Goal: Information Seeking & Learning: Learn about a topic

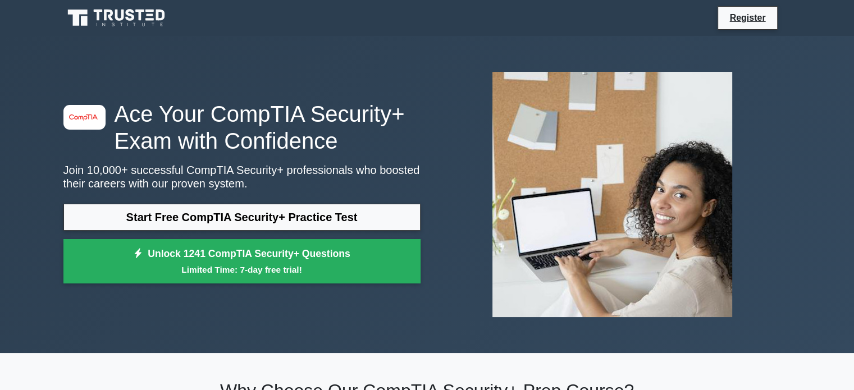
click at [273, 219] on link "Start Free CompTIA Security+ Practice Test" at bounding box center [241, 217] width 357 height 27
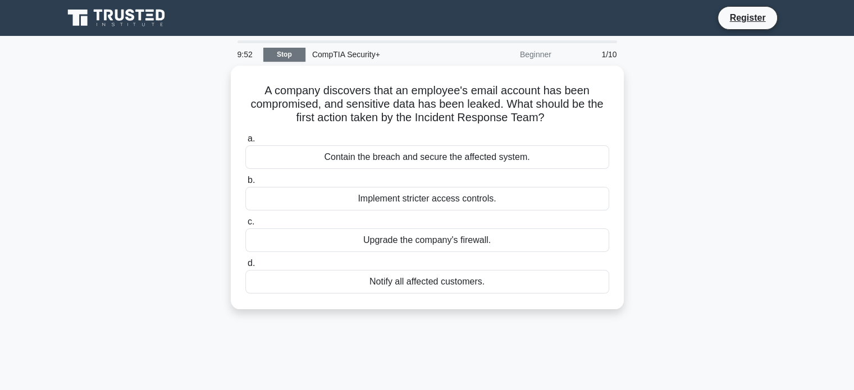
click at [298, 56] on link "Stop" at bounding box center [284, 55] width 42 height 14
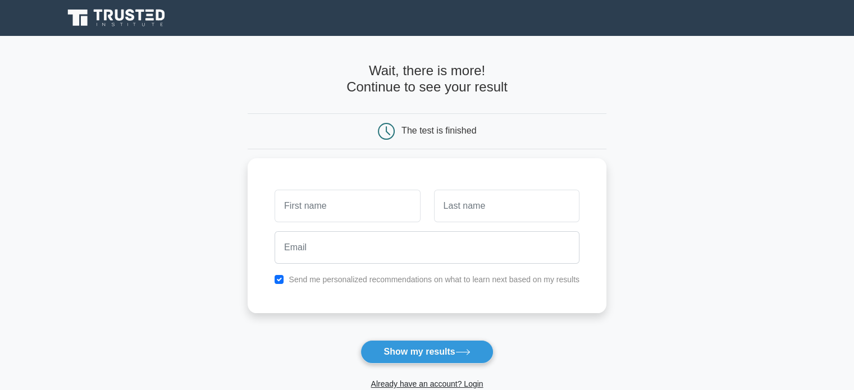
scroll to position [173, 0]
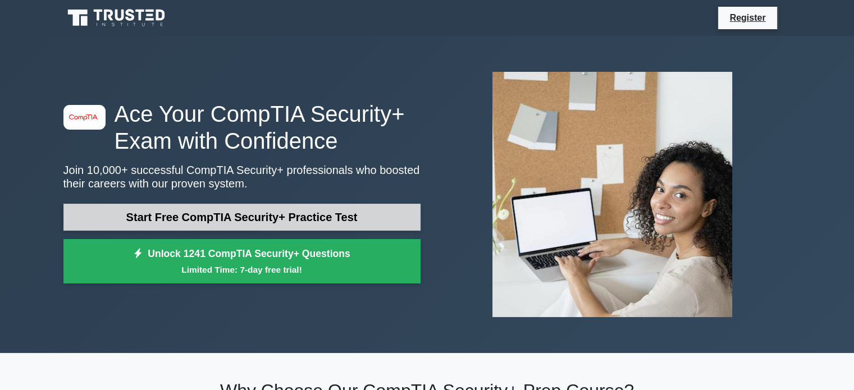
click at [213, 221] on link "Start Free CompTIA Security+ Practice Test" at bounding box center [241, 217] width 357 height 27
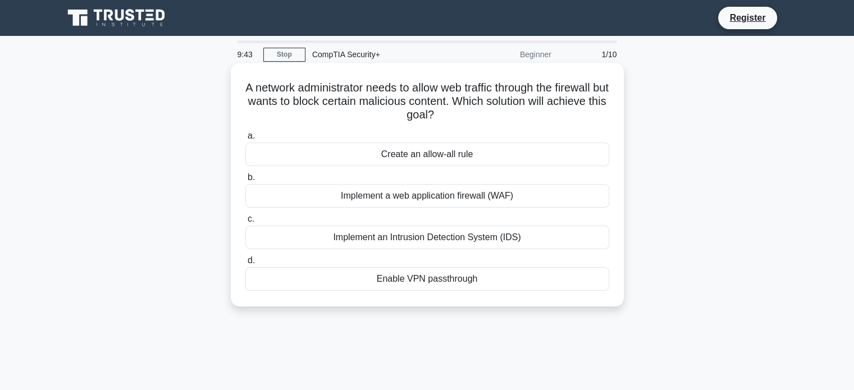
click at [428, 202] on div "Implement a web application firewall (WAF)" at bounding box center [427, 196] width 364 height 24
click at [245, 181] on input "b. Implement a web application firewall (WAF)" at bounding box center [245, 177] width 0 height 7
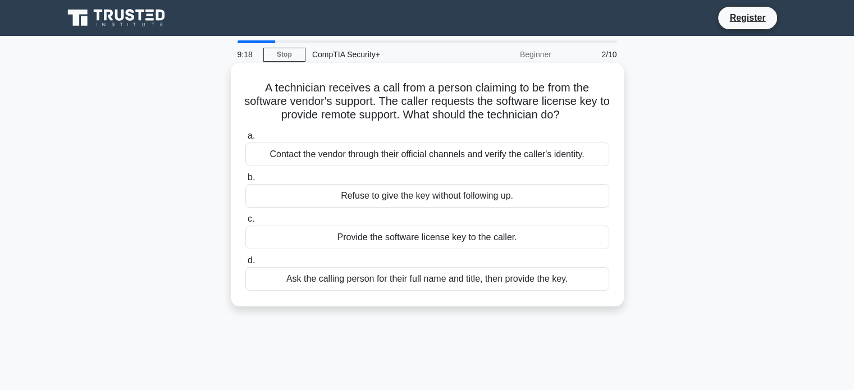
click at [485, 159] on div "Contact the vendor through their official channels and verify the caller's iden…" at bounding box center [427, 155] width 364 height 24
click at [245, 140] on input "a. Contact the vendor through their official channels and verify the caller's i…" at bounding box center [245, 136] width 0 height 7
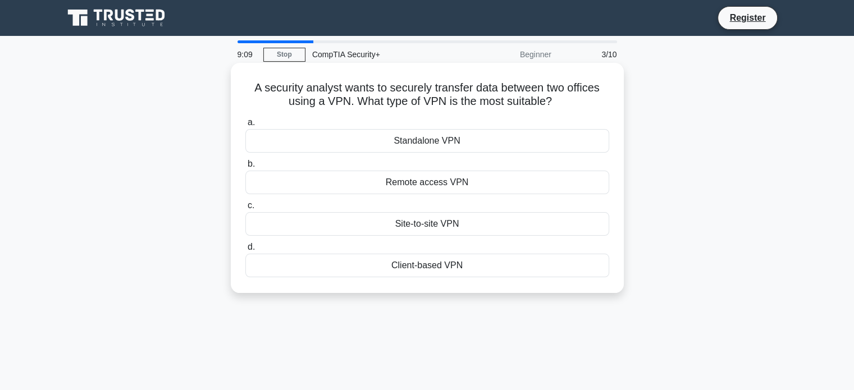
click at [445, 224] on div "Site-to-site VPN" at bounding box center [427, 224] width 364 height 24
click at [245, 209] on input "c. Site-to-site VPN" at bounding box center [245, 205] width 0 height 7
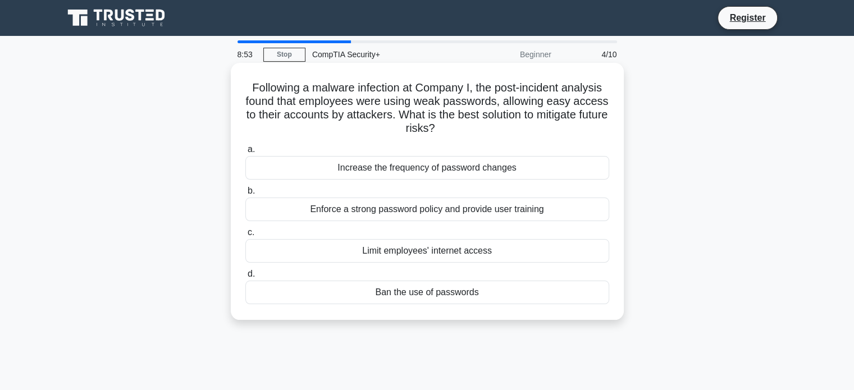
click at [431, 207] on div "Enforce a strong password policy and provide user training" at bounding box center [427, 210] width 364 height 24
click at [245, 195] on input "b. Enforce a strong password policy and provide user training" at bounding box center [245, 191] width 0 height 7
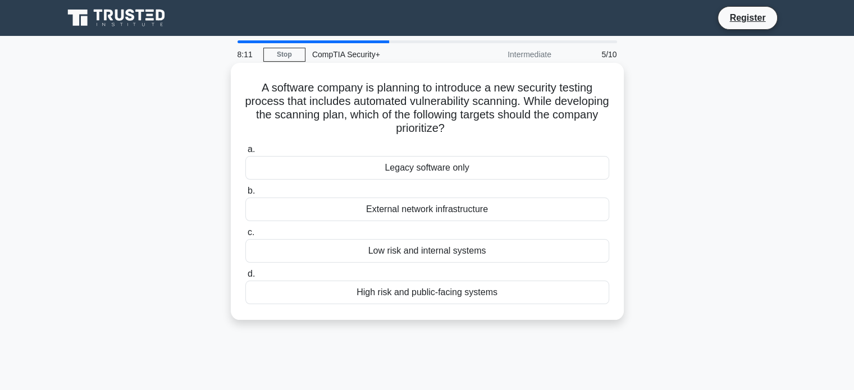
click at [445, 294] on div "High risk and public-facing systems" at bounding box center [427, 293] width 364 height 24
click at [245, 278] on input "d. High risk and public-facing systems" at bounding box center [245, 274] width 0 height 7
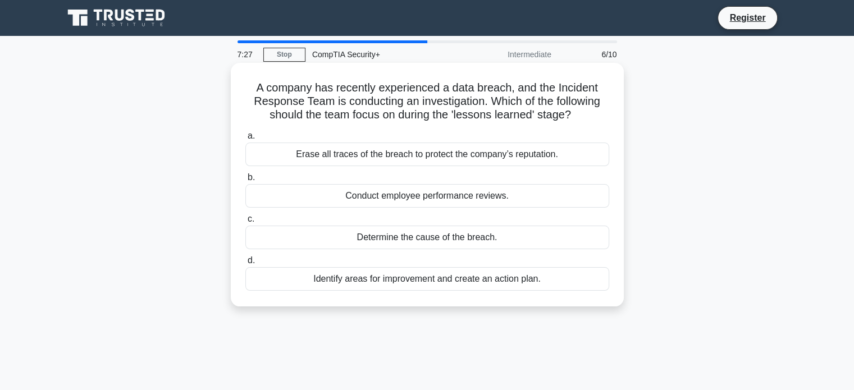
click at [484, 277] on div "Identify areas for improvement and create an action plan." at bounding box center [427, 279] width 364 height 24
click at [245, 264] on input "d. Identify areas for improvement and create an action plan." at bounding box center [245, 260] width 0 height 7
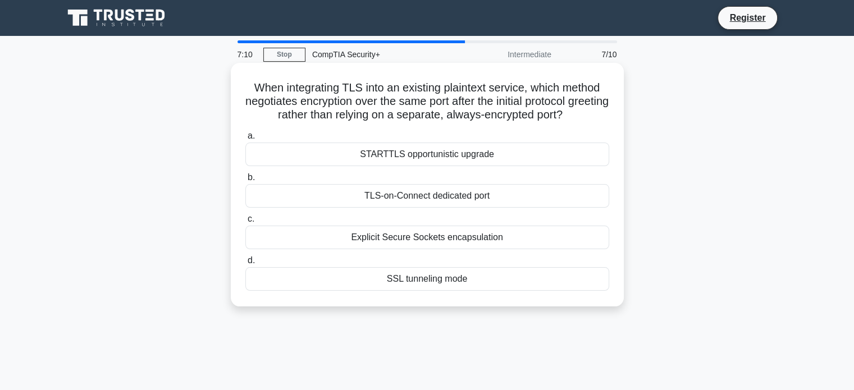
click at [550, 277] on div "SSL tunneling mode" at bounding box center [427, 279] width 364 height 24
click at [245, 264] on input "d. SSL tunneling mode" at bounding box center [245, 260] width 0 height 7
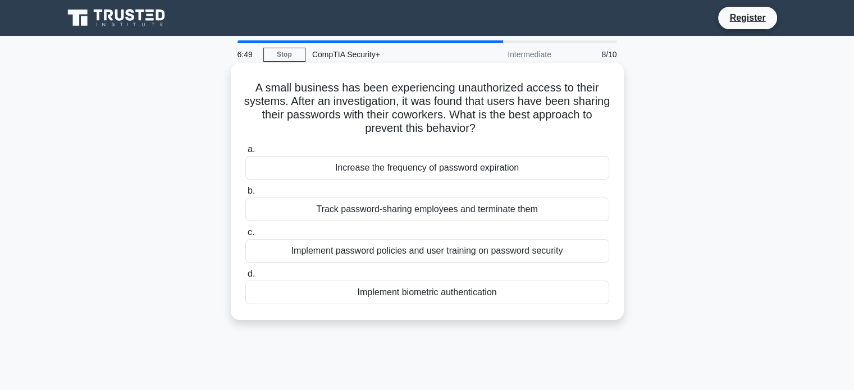
click at [387, 258] on div "Implement password policies and user training on password security" at bounding box center [427, 251] width 364 height 24
click at [245, 236] on input "c. Implement password policies and user training on password security" at bounding box center [245, 232] width 0 height 7
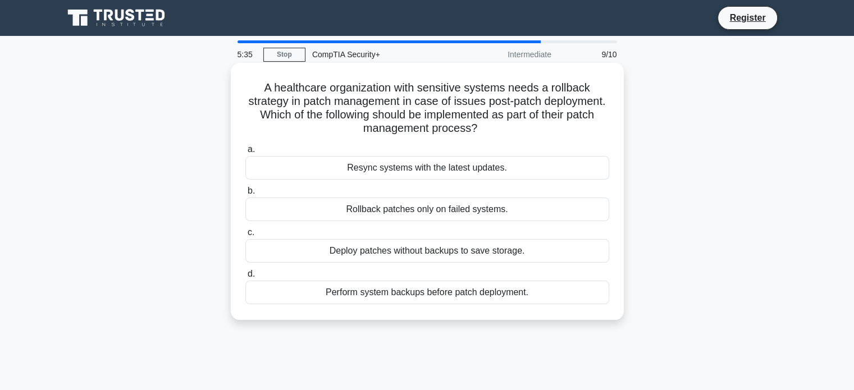
click at [422, 290] on div "Perform system backups before patch deployment." at bounding box center [427, 293] width 364 height 24
click at [245, 278] on input "d. Perform system backups before patch deployment." at bounding box center [245, 274] width 0 height 7
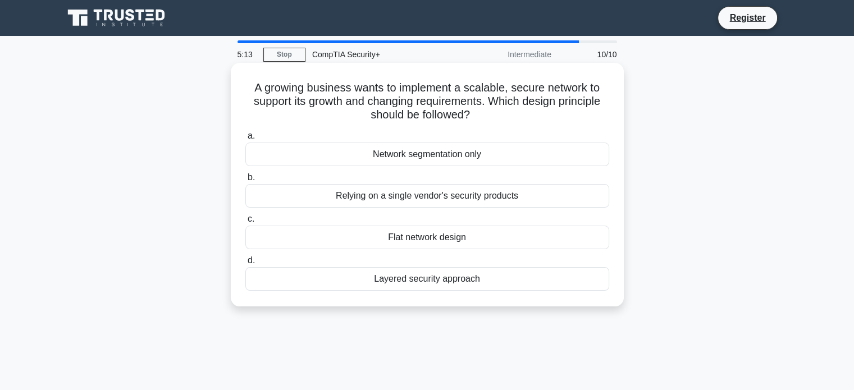
click at [419, 281] on div "Layered security approach" at bounding box center [427, 279] width 364 height 24
click at [245, 264] on input "d. Layered security approach" at bounding box center [245, 260] width 0 height 7
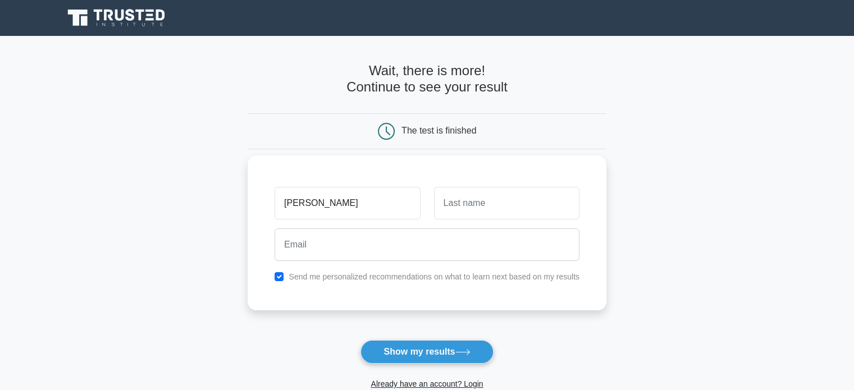
type input "[PERSON_NAME]"
click at [475, 203] on input "text" at bounding box center [506, 203] width 145 height 33
type input "Faloopo"
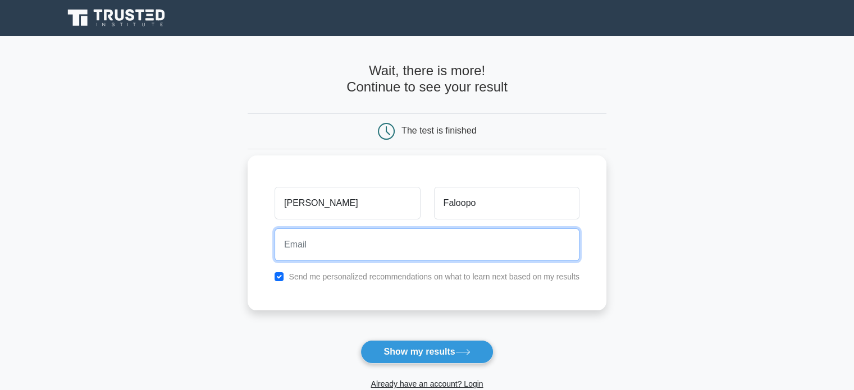
click at [433, 250] on input "email" at bounding box center [427, 245] width 305 height 33
paste input "[EMAIL_ADDRESS][DOMAIN_NAME]"
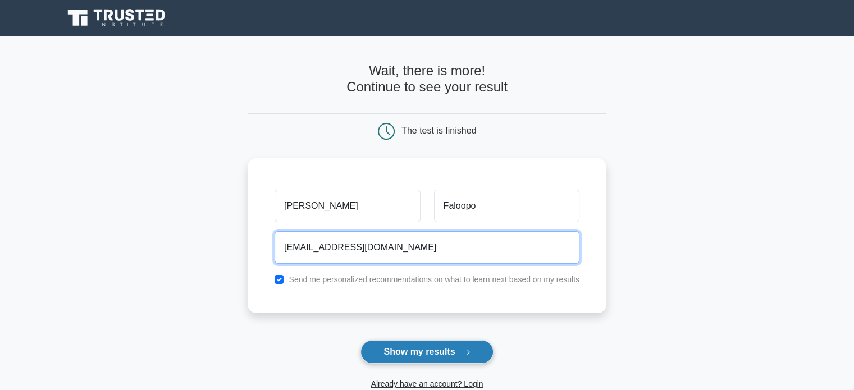
type input "[EMAIL_ADDRESS][DOMAIN_NAME]"
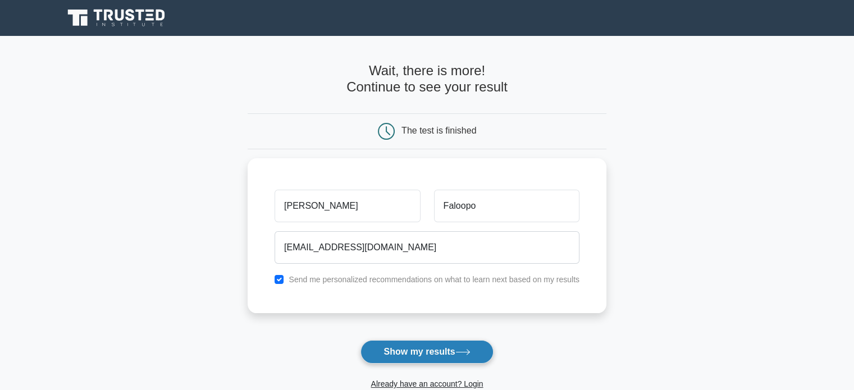
click at [410, 354] on button "Show my results" at bounding box center [427, 352] width 133 height 24
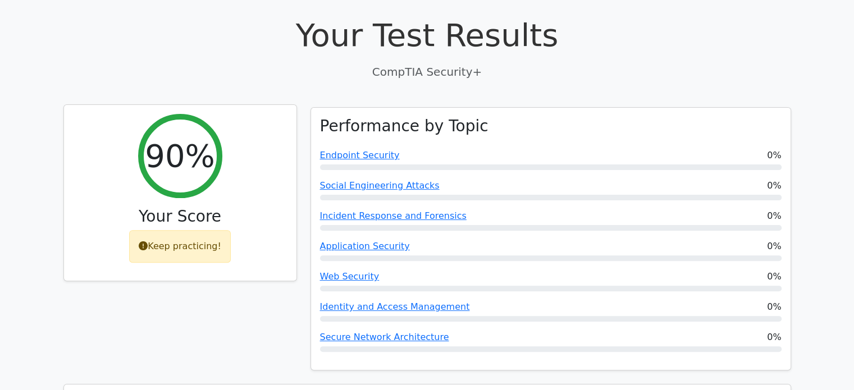
scroll to position [300, 0]
